Goal: Find specific page/section: Find specific page/section

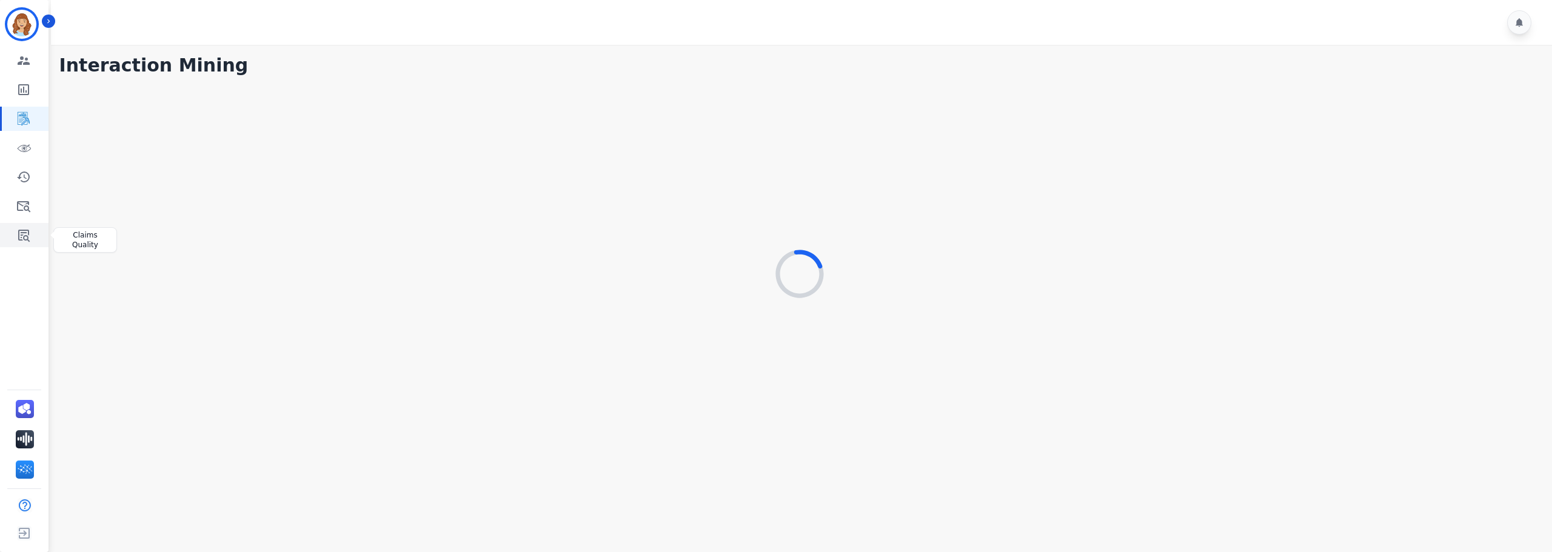
click at [24, 236] on icon "Sidebar" at bounding box center [24, 236] width 12 height 12
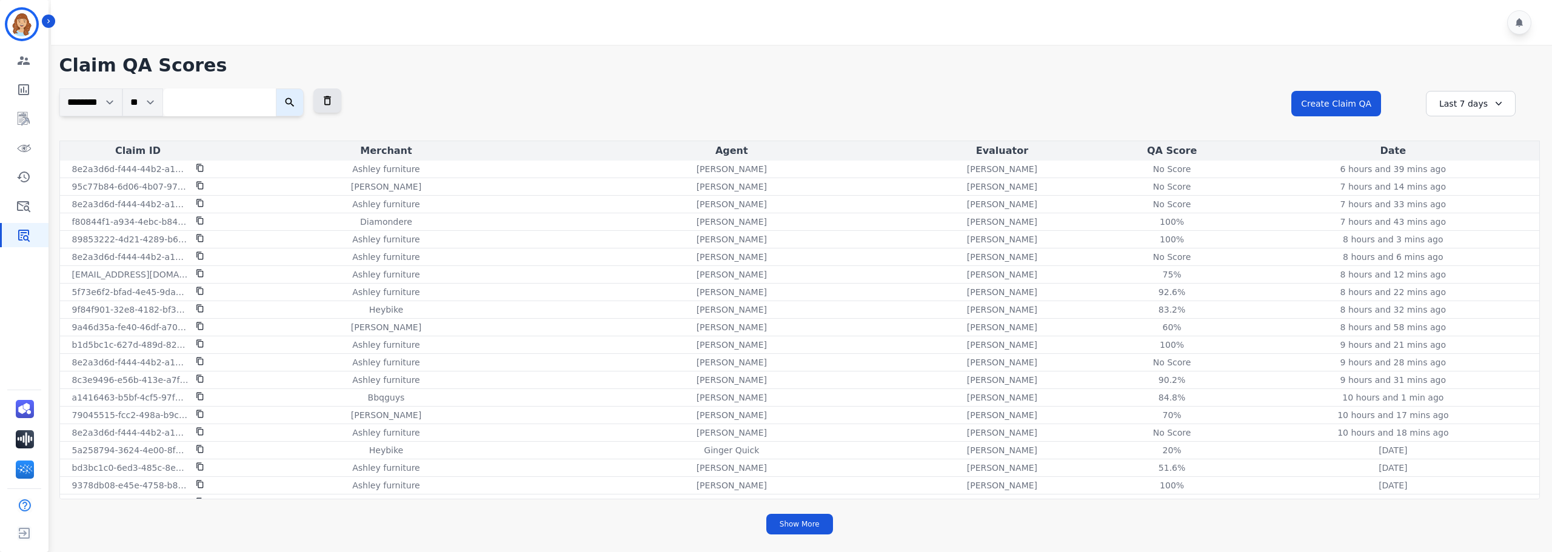
click at [206, 105] on input "search" at bounding box center [219, 103] width 113 height 28
paste input "**********"
type input "**********"
click at [289, 89] on button "submit" at bounding box center [303, 103] width 28 height 28
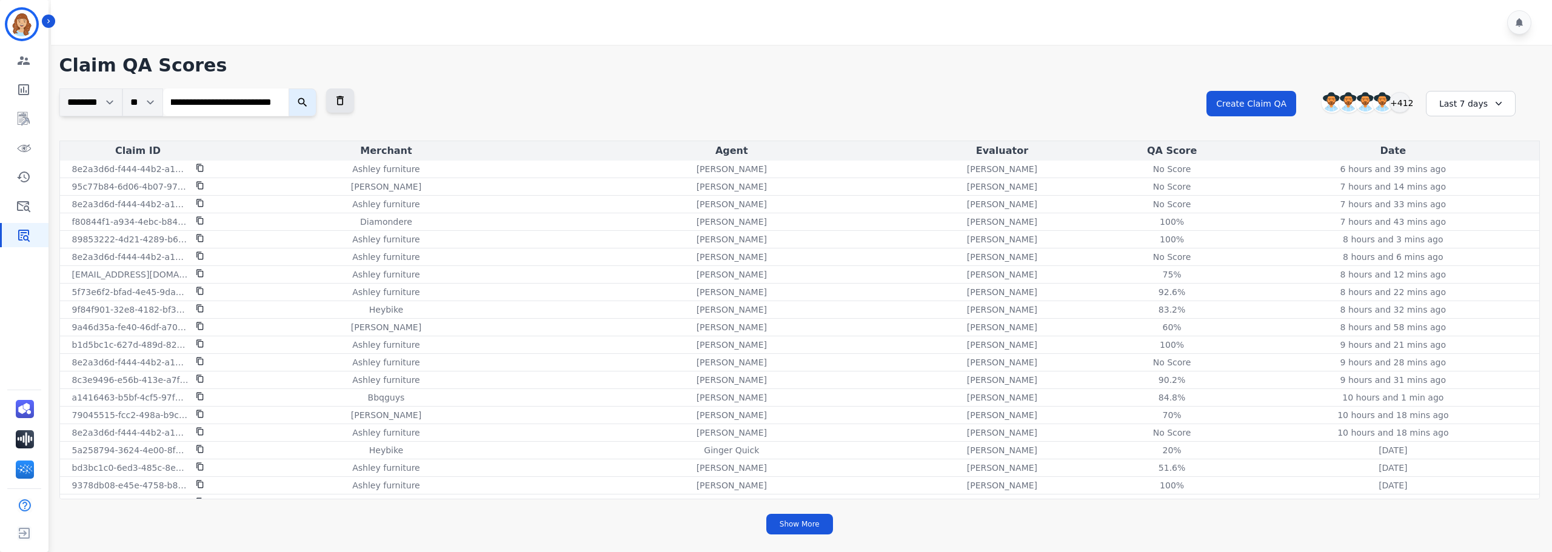
click at [307, 102] on icon "submit" at bounding box center [303, 102] width 12 height 12
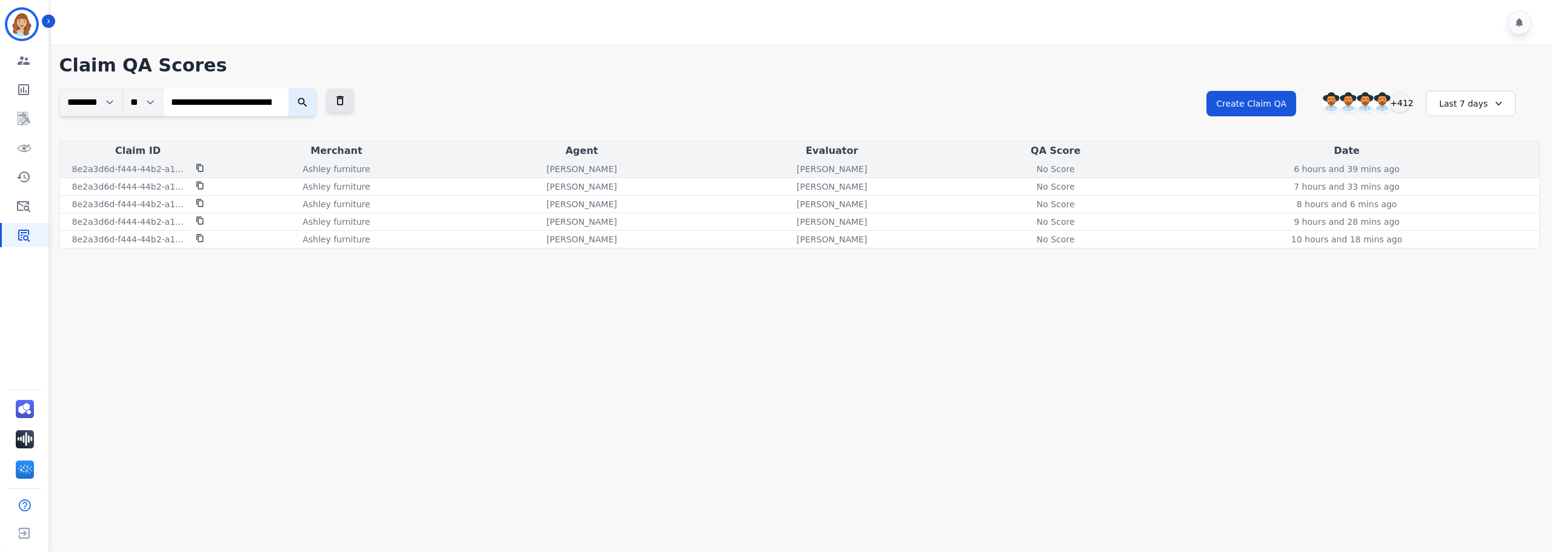
click at [1065, 167] on div "No Score" at bounding box center [1055, 169] width 55 height 12
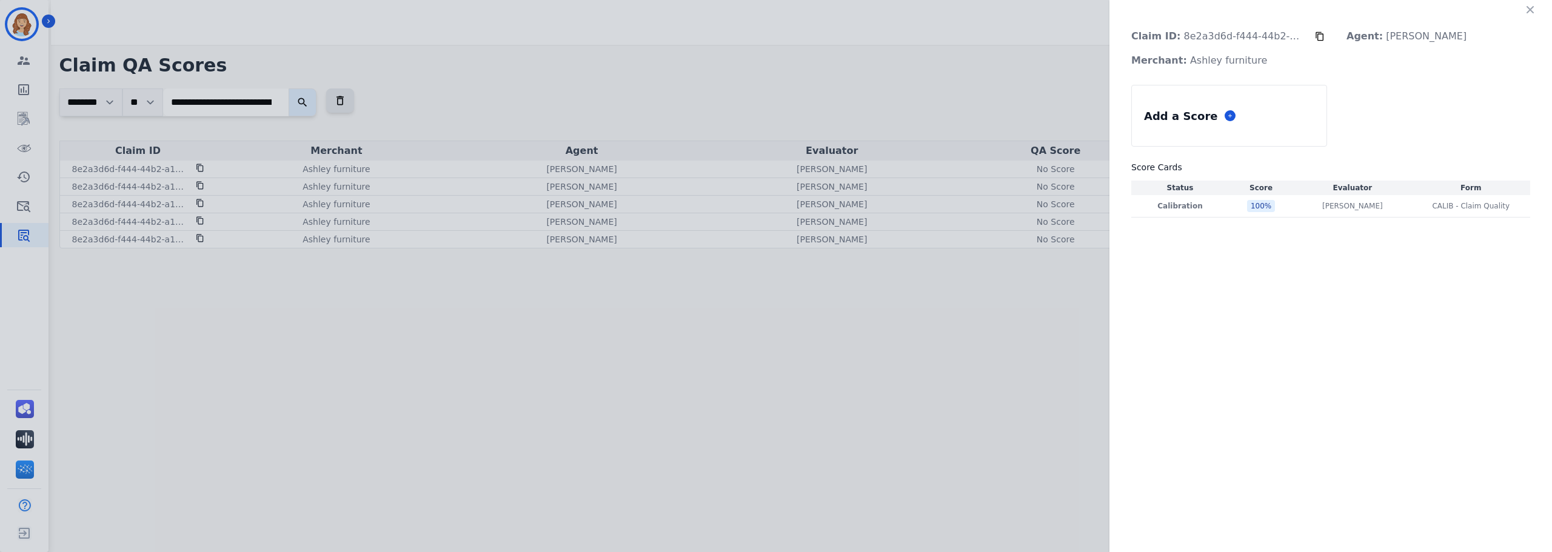
click at [1065, 189] on div "Claim ID: 8e2a3d6d-f444-44b2-a14f-493d1792efdc Agent: Bonnie Lettimore Merchant…" at bounding box center [776, 276] width 1552 height 552
click at [1530, 14] on icon "button" at bounding box center [1530, 10] width 12 height 12
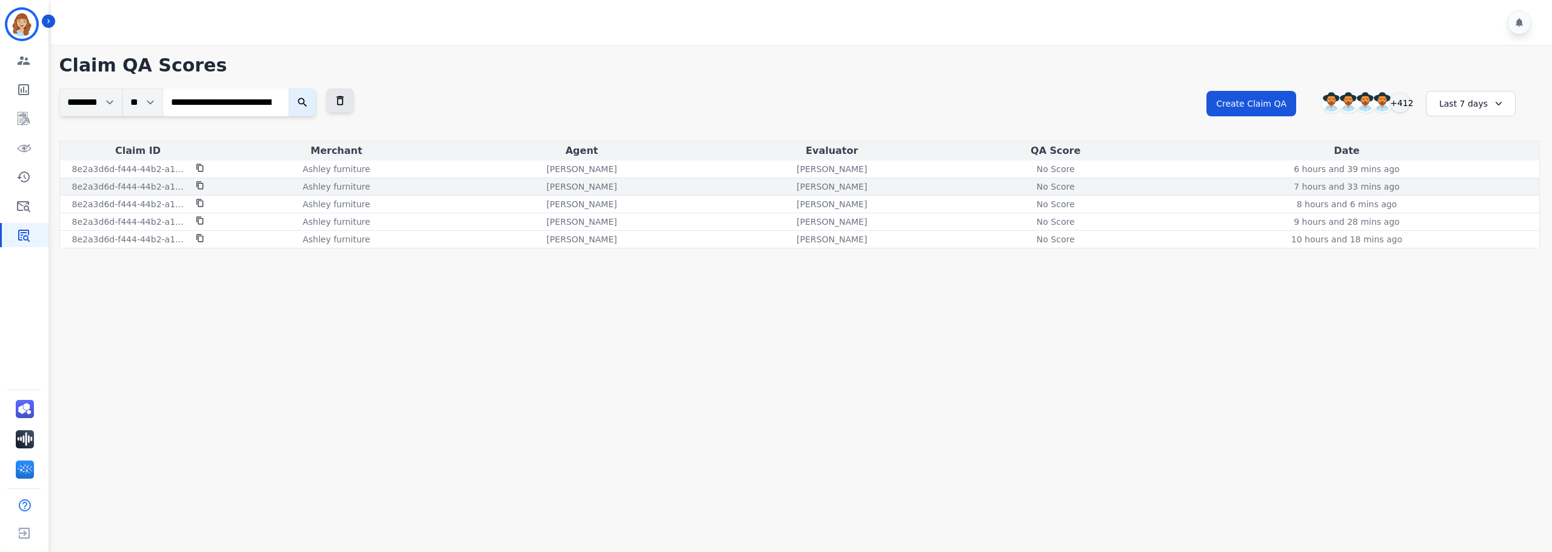
click at [1073, 184] on div "No Score" at bounding box center [1055, 187] width 55 height 12
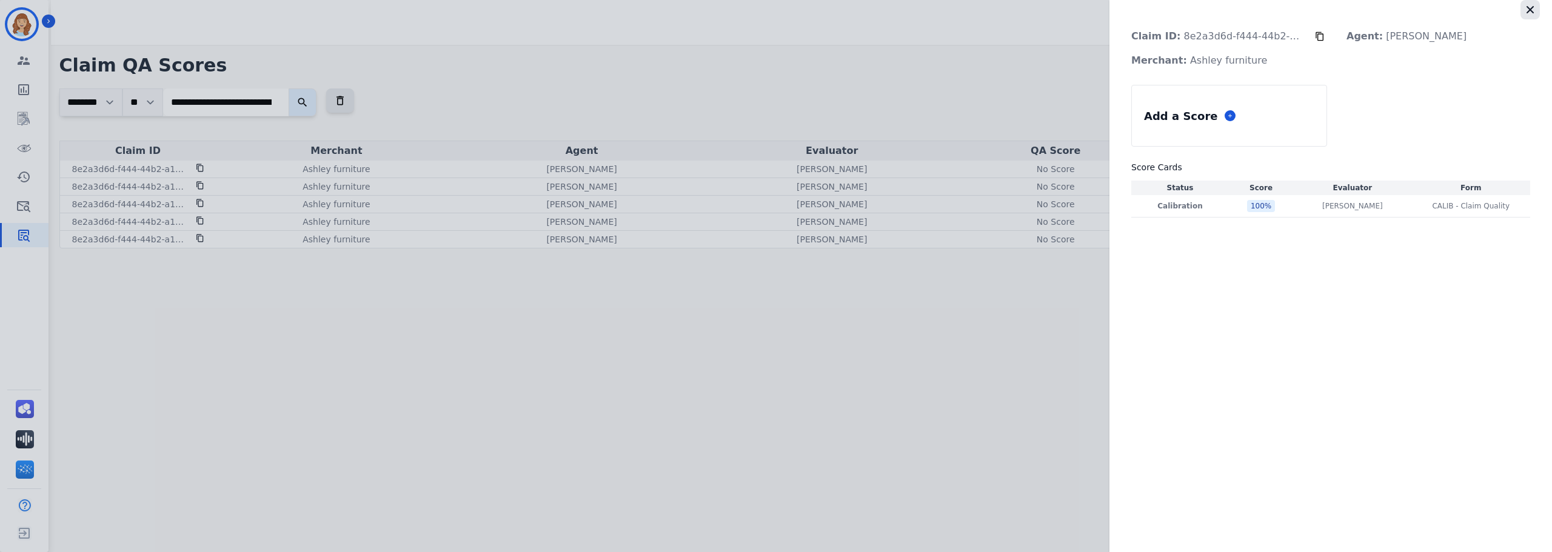
click at [1526, 10] on icon "button" at bounding box center [1530, 10] width 12 height 12
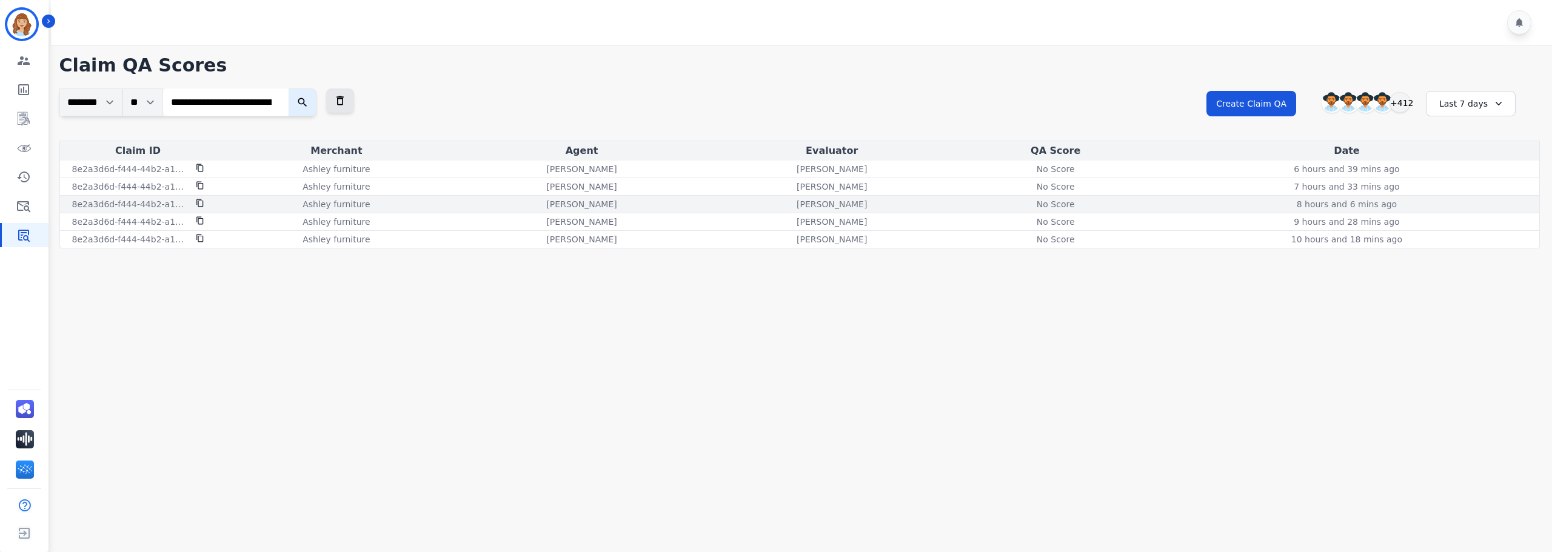
click at [1062, 203] on div "No Score" at bounding box center [1055, 204] width 55 height 12
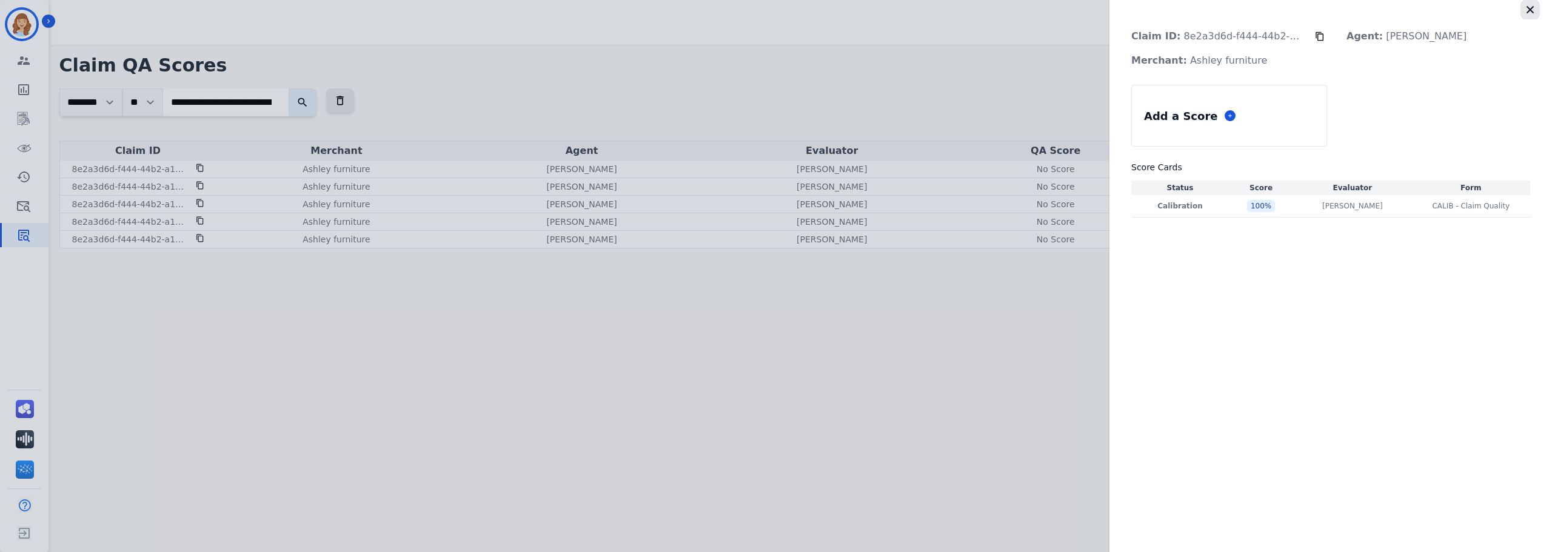
click at [1529, 8] on icon "button" at bounding box center [1530, 9] width 7 height 7
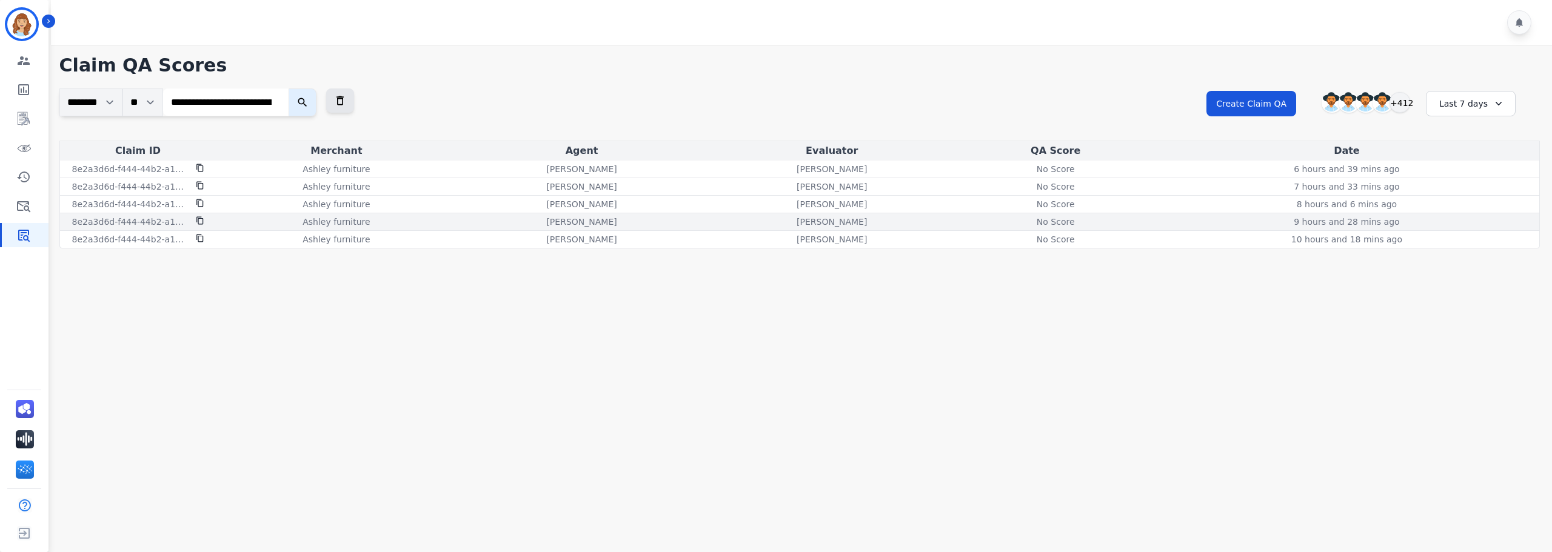
click at [1073, 224] on div "No Score" at bounding box center [1055, 222] width 55 height 12
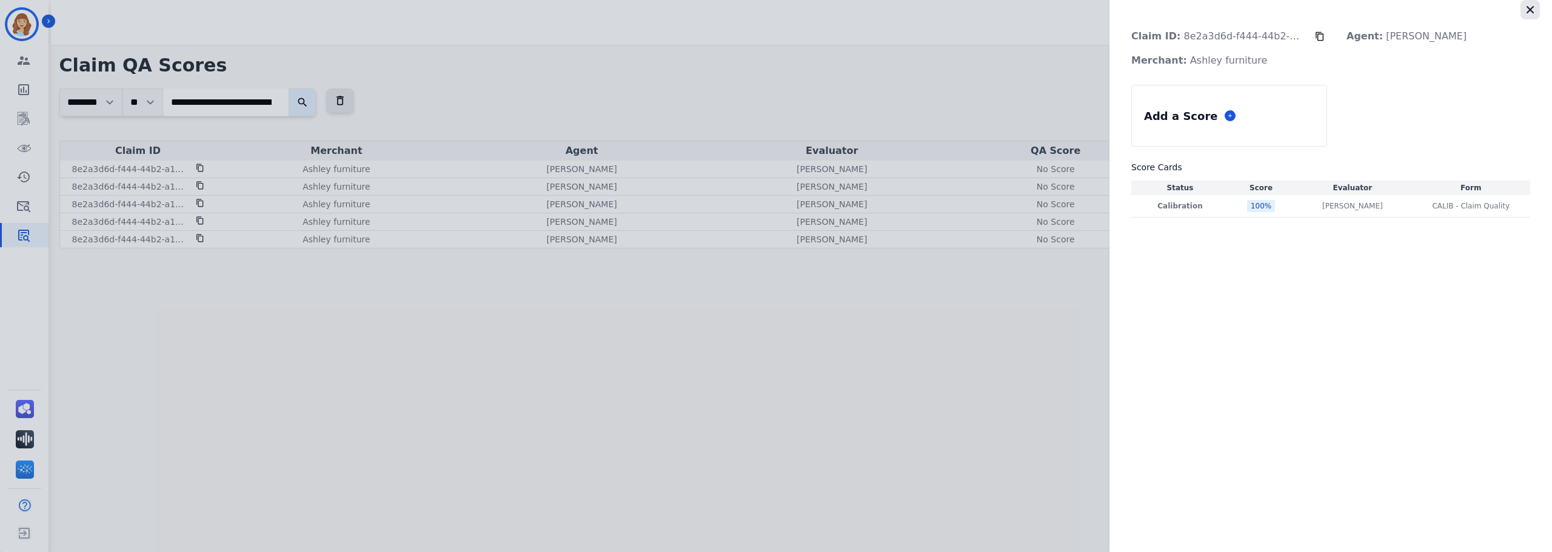
click at [1534, 10] on icon "button" at bounding box center [1530, 10] width 12 height 12
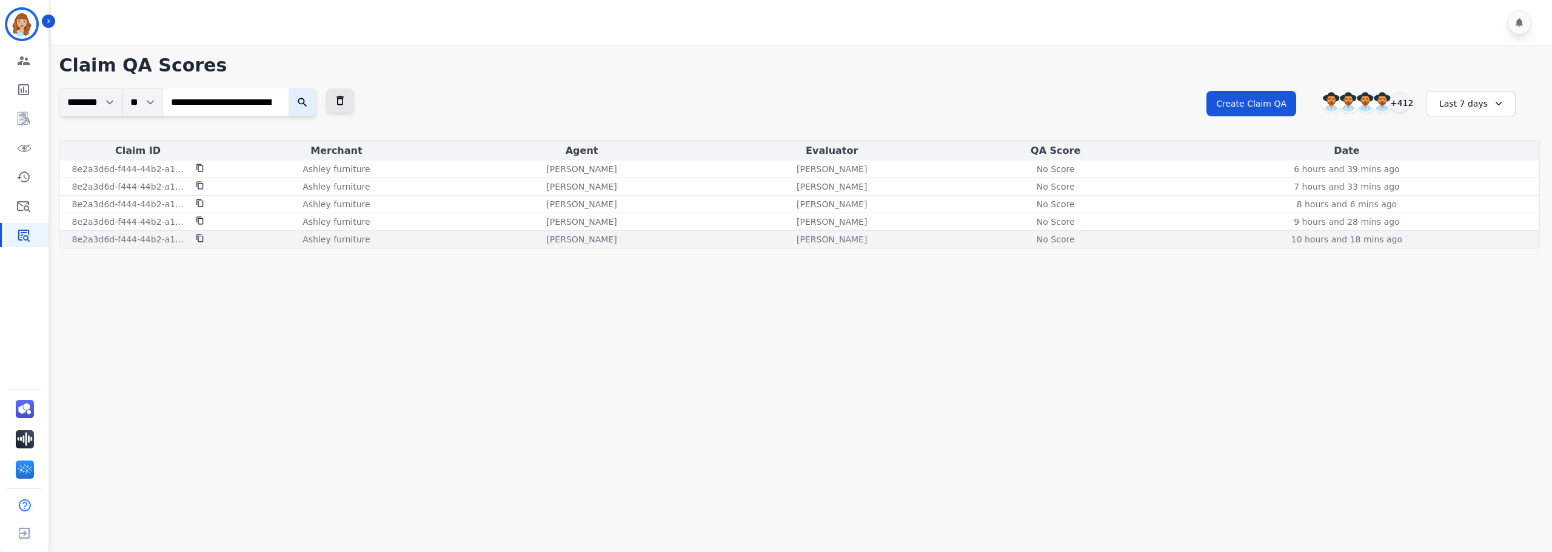
click at [1060, 238] on div "No Score" at bounding box center [1055, 239] width 55 height 12
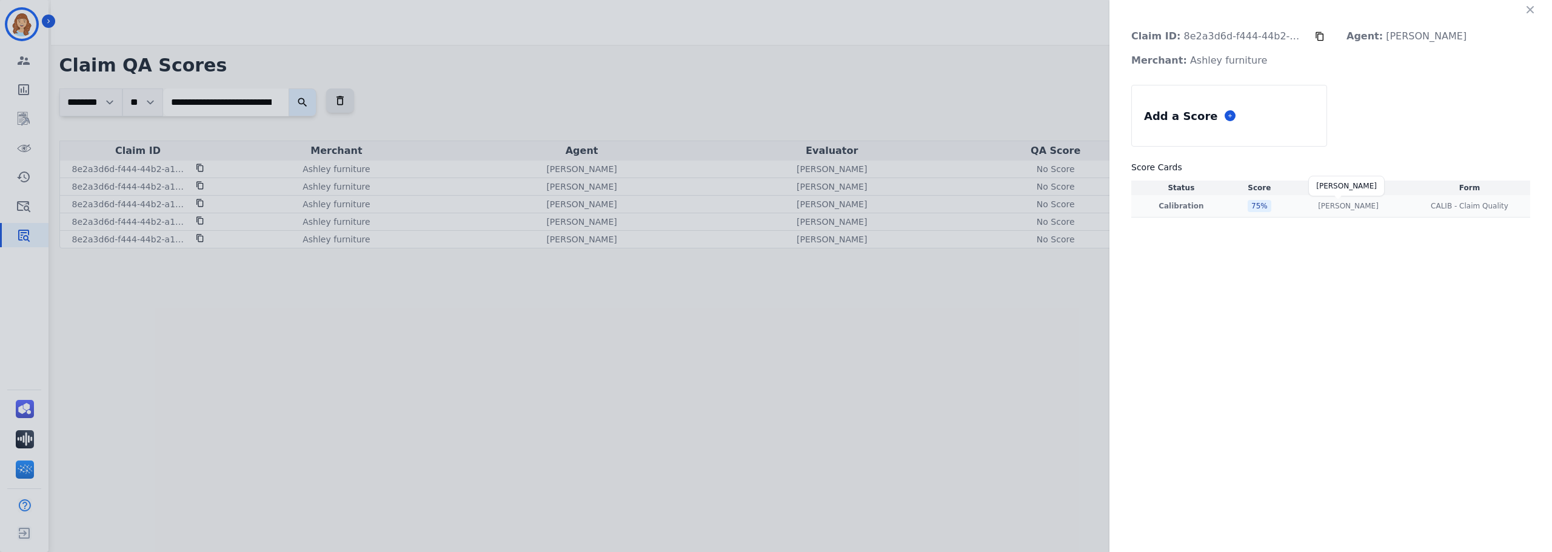
click at [1353, 204] on p "Olivia Walker" at bounding box center [1348, 206] width 61 height 10
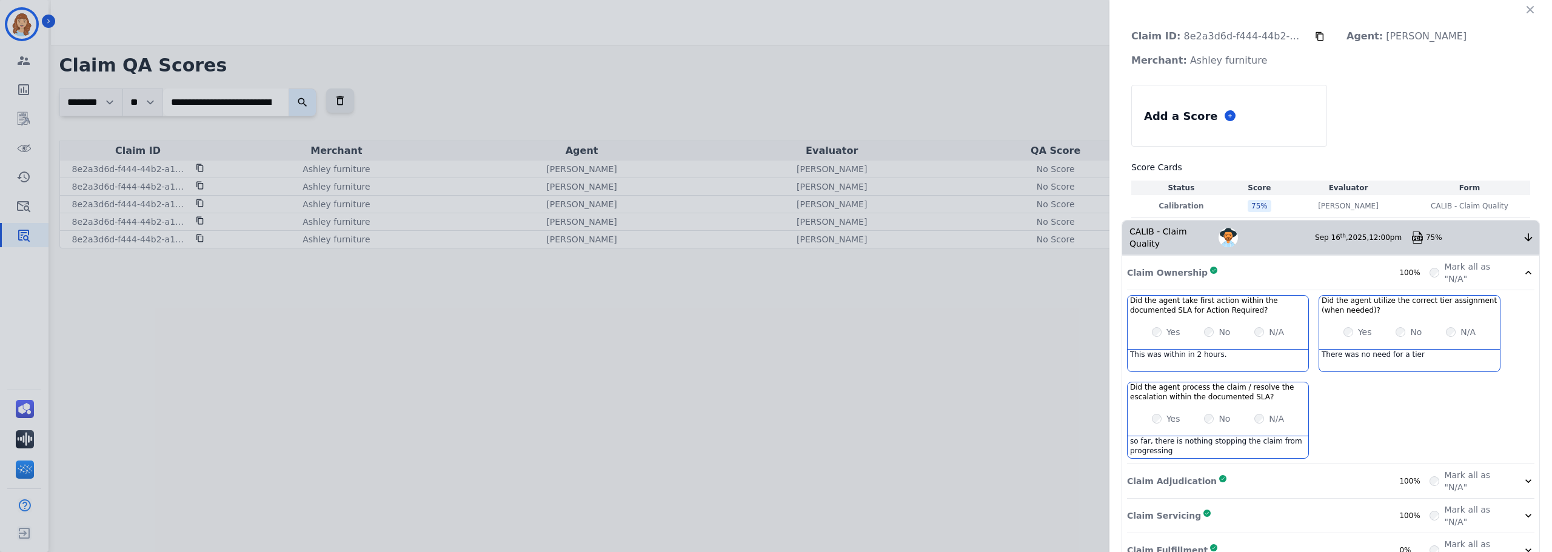
scroll to position [120, 0]
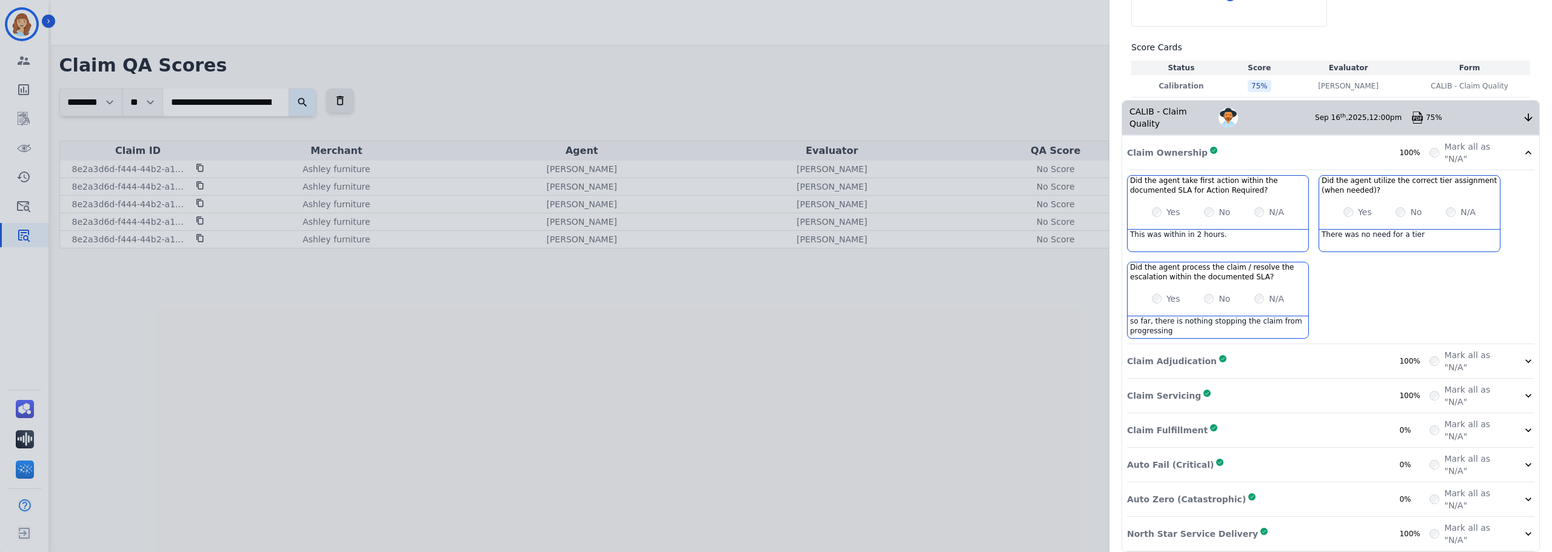
click at [1328, 418] on div "Claim Fulfillment Complete 0%" at bounding box center [1278, 430] width 303 height 24
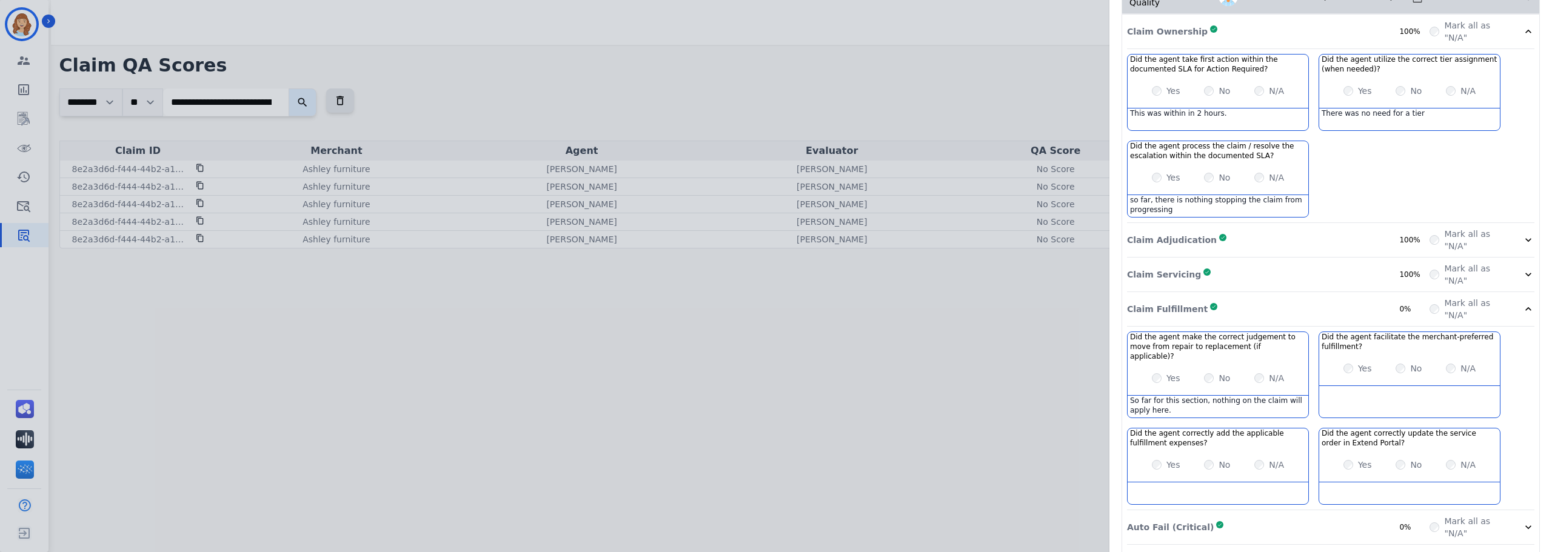
scroll to position [294, 0]
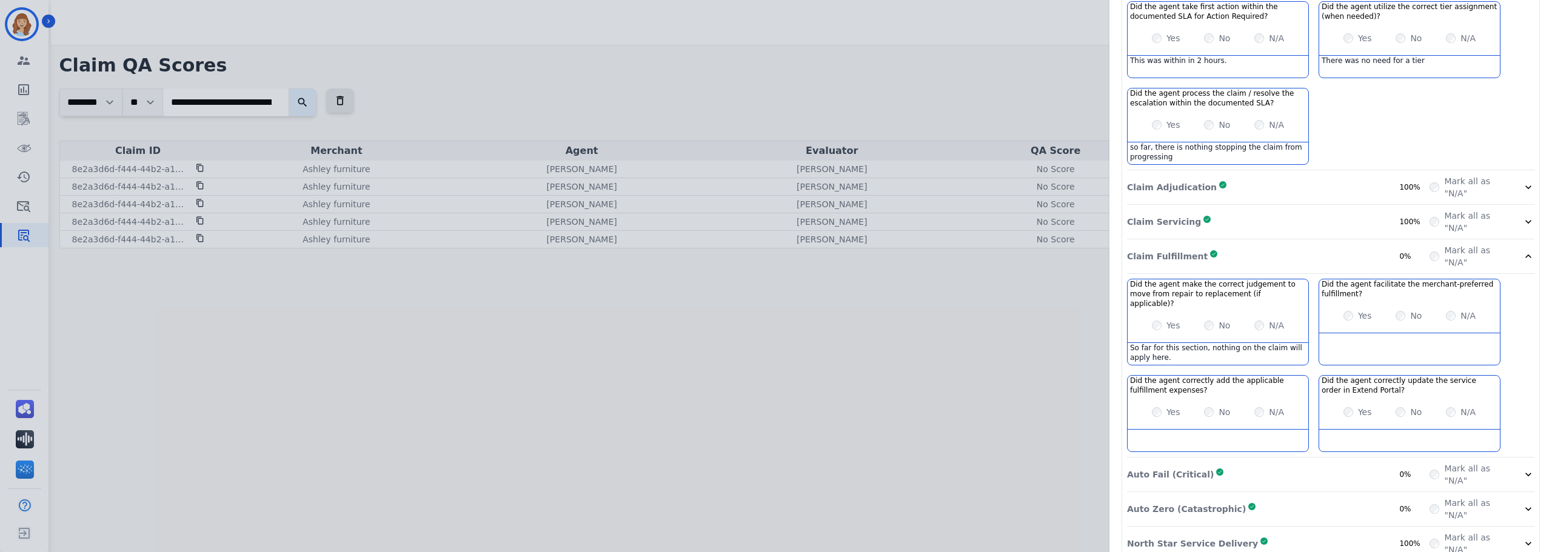
click at [1284, 463] on div "Auto Fail (Critical) Complete 0%" at bounding box center [1278, 475] width 303 height 24
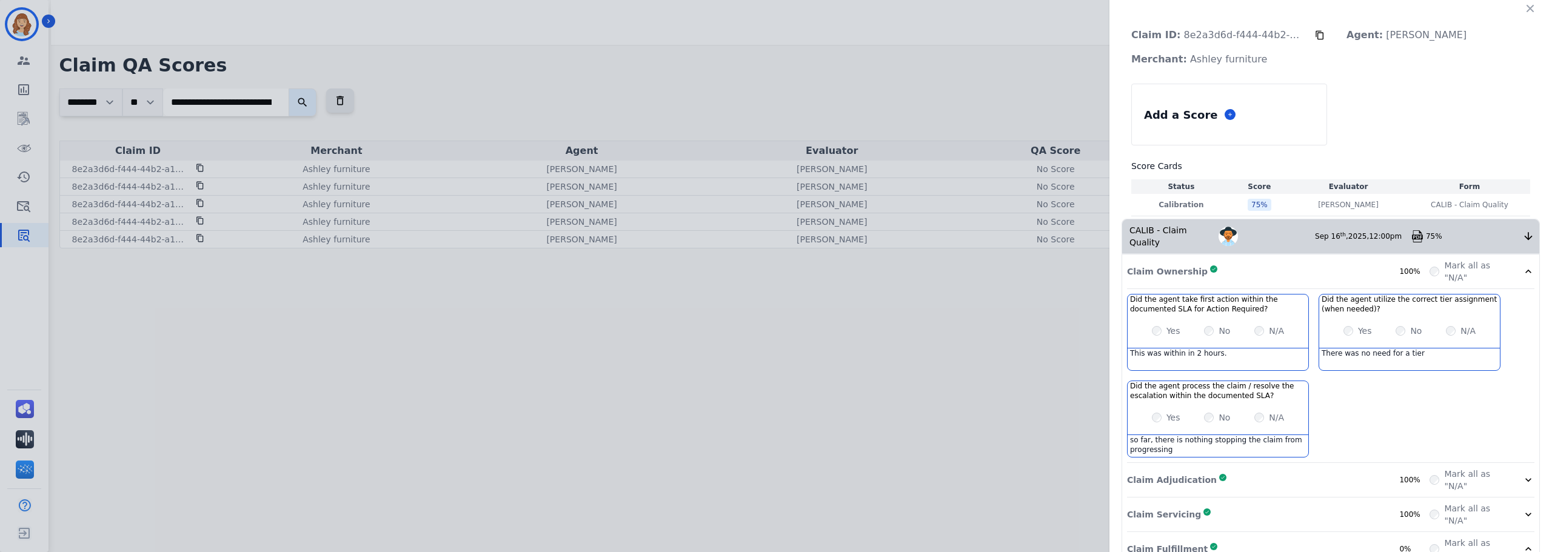
scroll to position [0, 0]
click at [1527, 11] on icon "button" at bounding box center [1530, 9] width 7 height 7
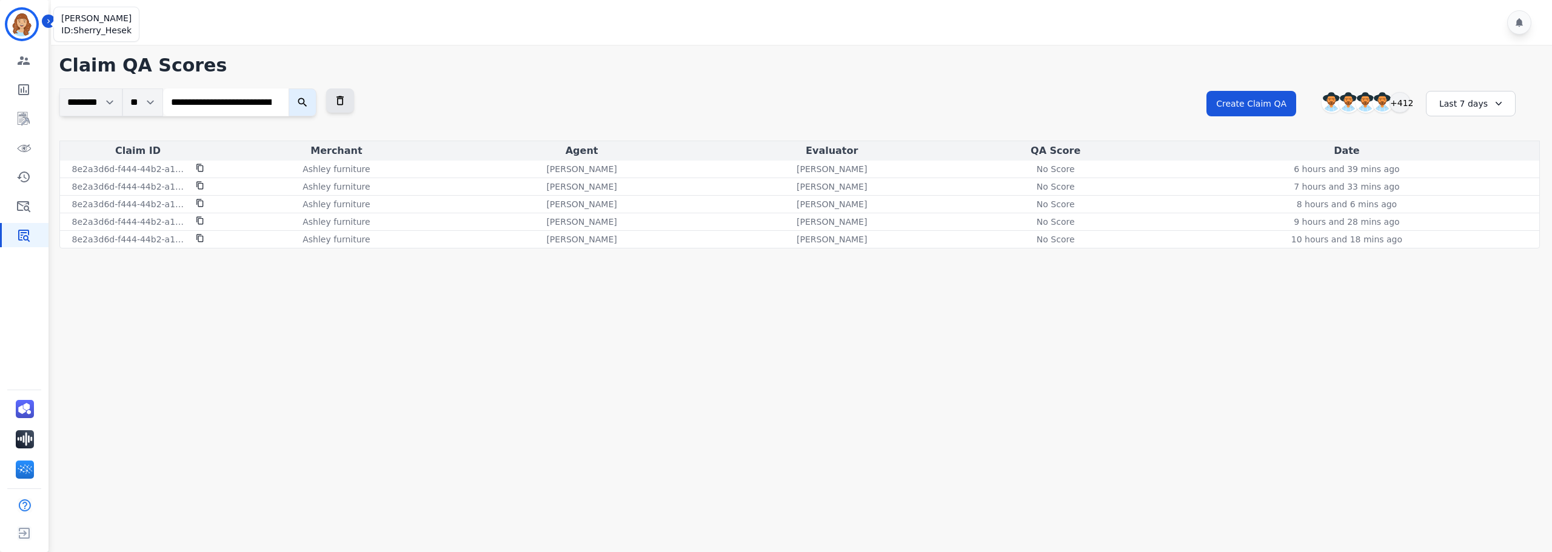
click at [21, 22] on img "Sidebar" at bounding box center [21, 24] width 29 height 29
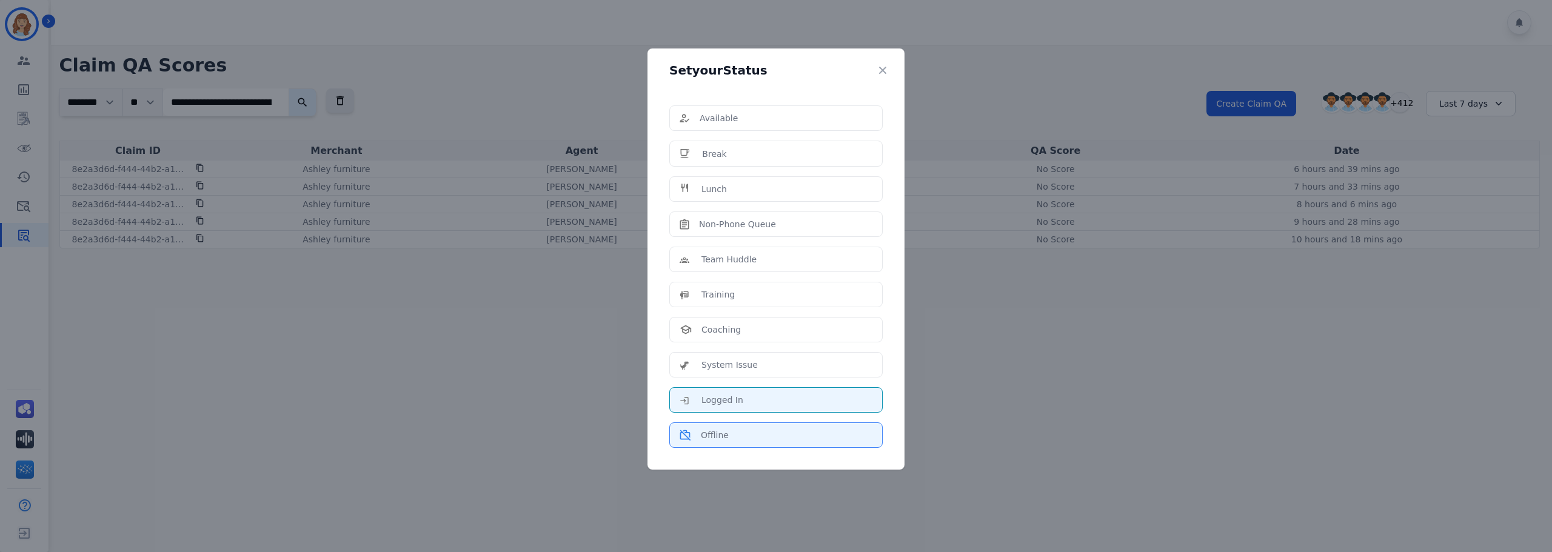
click at [766, 440] on div "Offline" at bounding box center [776, 435] width 193 height 12
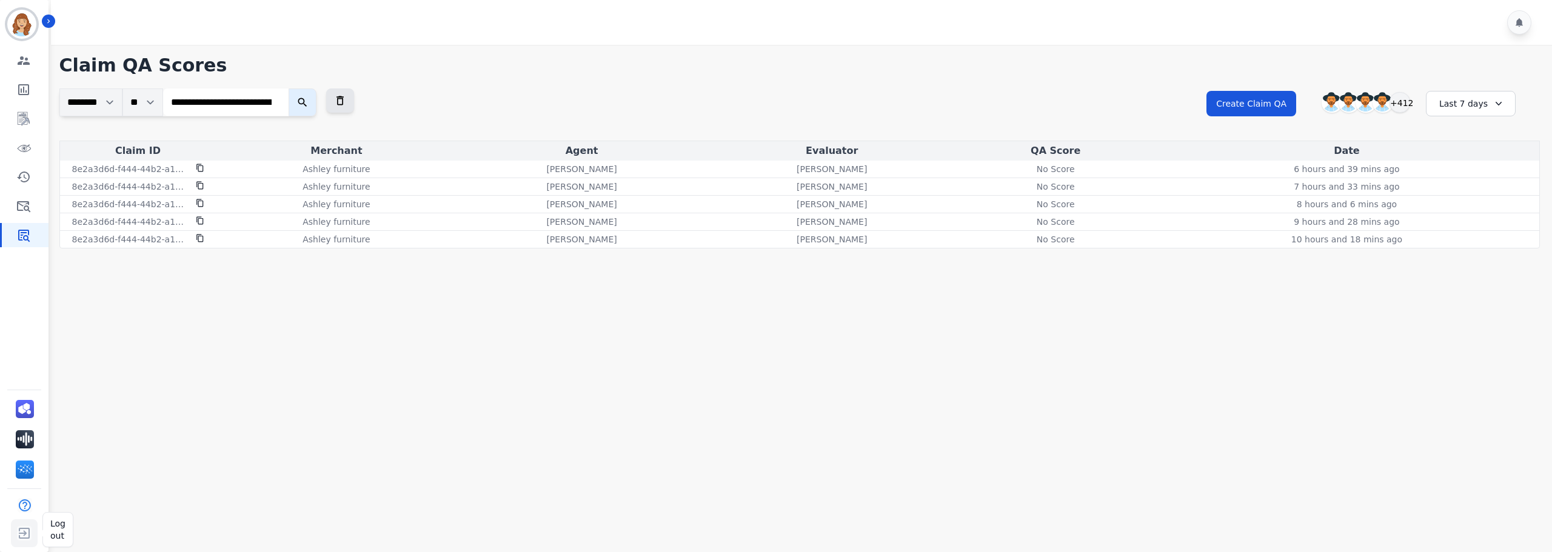
click at [29, 530] on img "Sidebar" at bounding box center [24, 533] width 22 height 23
